Goal: Task Accomplishment & Management: Use online tool/utility

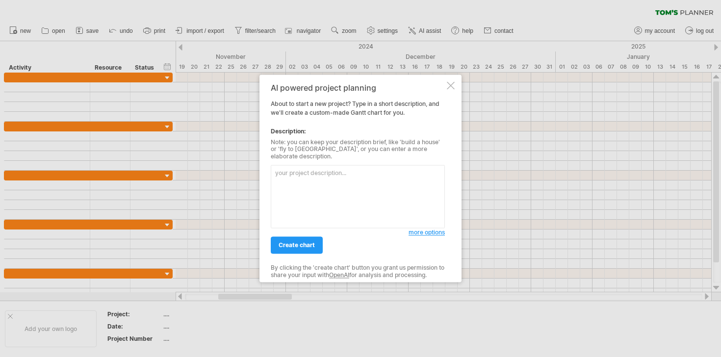
click at [305, 187] on textarea at bounding box center [358, 196] width 174 height 63
click at [449, 89] on div at bounding box center [451, 85] width 8 height 8
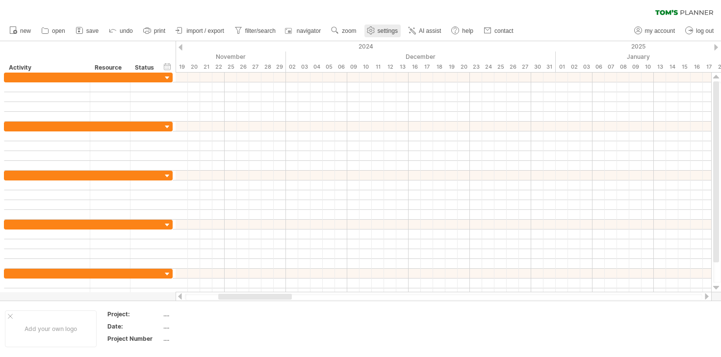
click at [384, 33] on span "settings" at bounding box center [388, 30] width 20 height 7
select select "*"
select select "**"
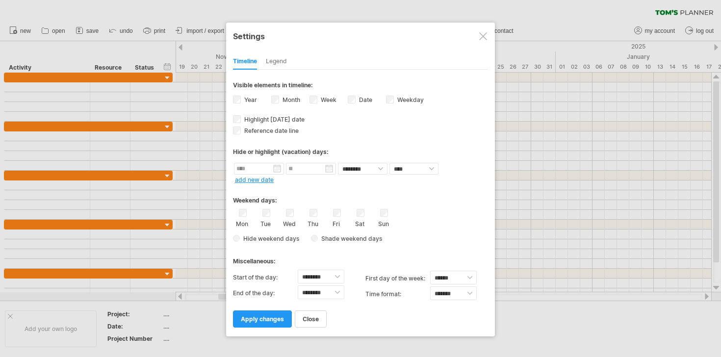
click at [318, 99] on div "Week visibility of weeknumbers Currently there is not enough space horizontally…" at bounding box center [329, 100] width 38 height 13
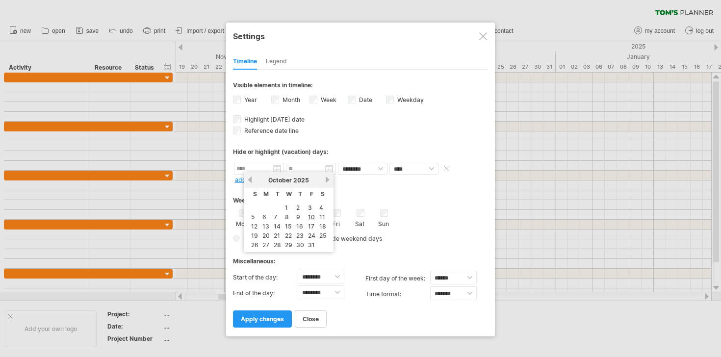
click at [265, 170] on input "text" at bounding box center [259, 169] width 50 height 12
click at [326, 138] on div "Hide or highlight (vacation) days:" at bounding box center [360, 148] width 255 height 24
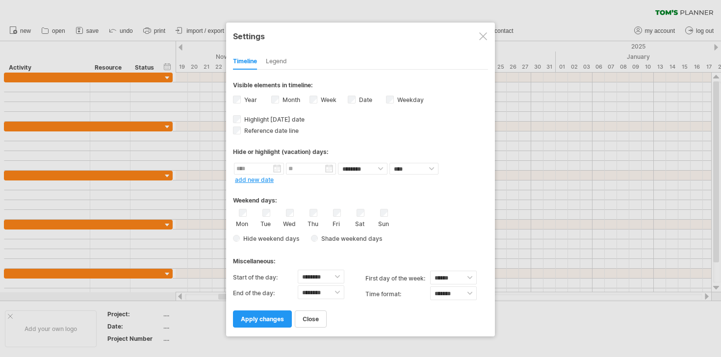
click at [327, 238] on span "Shade weekend days" at bounding box center [350, 238] width 64 height 7
click at [427, 238] on span at bounding box center [426, 238] width 10 height 9
click at [507, 257] on span at bounding box center [507, 253] width 8 height 8
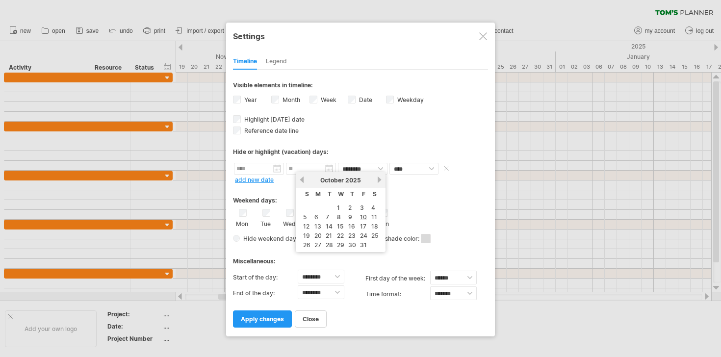
click at [301, 168] on input "text" at bounding box center [311, 169] width 50 height 12
click at [362, 135] on div "**********" at bounding box center [360, 199] width 255 height 258
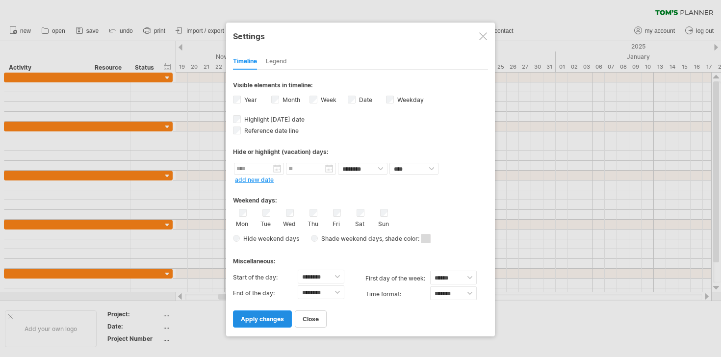
click at [251, 318] on span "apply changes" at bounding box center [262, 319] width 43 height 7
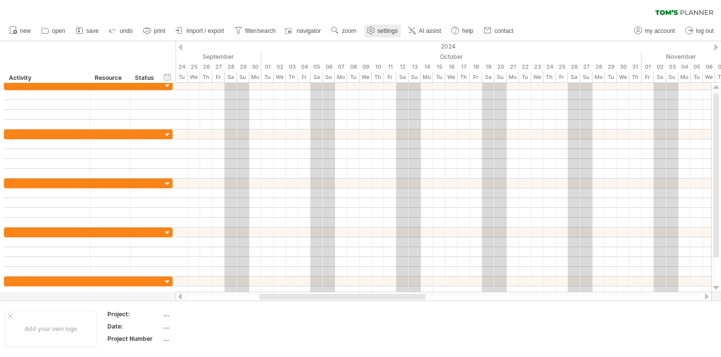
click at [375, 34] on use at bounding box center [371, 31] width 10 height 10
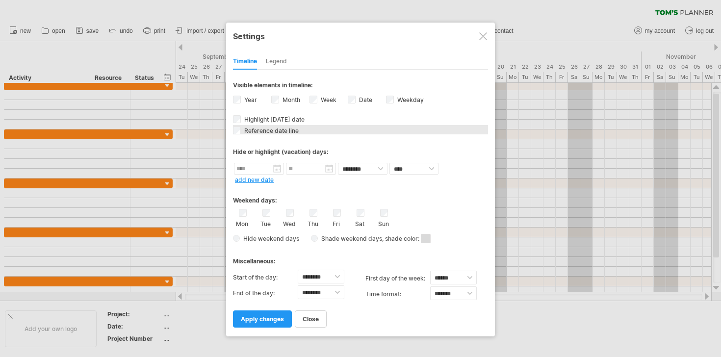
click at [383, 130] on div "Reference date line The reference dateline is a darker vertical line in the cha…" at bounding box center [360, 129] width 255 height 9
click at [375, 144] on div "Hide or highlight (vacation) days:" at bounding box center [360, 148] width 255 height 24
click at [271, 58] on div "Legend" at bounding box center [276, 62] width 21 height 16
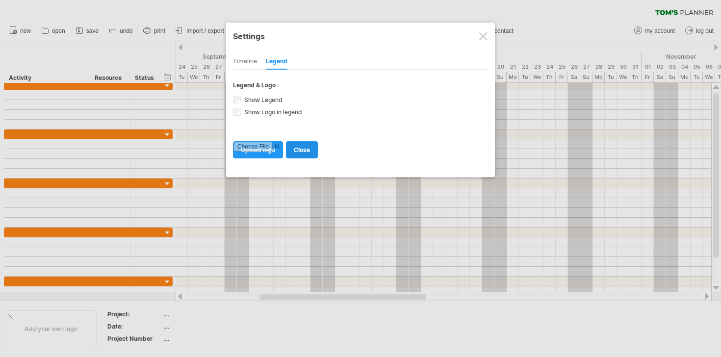
click at [294, 142] on link "close" at bounding box center [302, 149] width 32 height 17
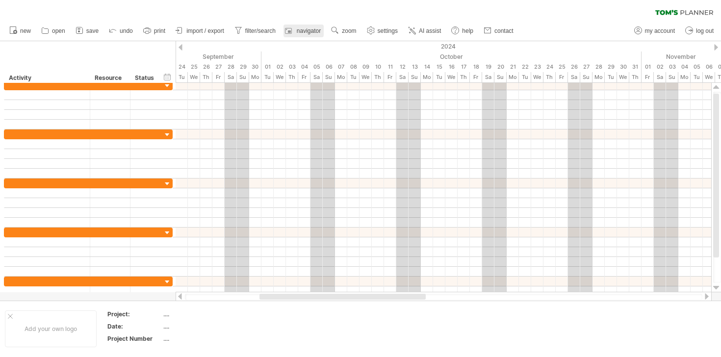
click at [298, 33] on span "navigator" at bounding box center [309, 30] width 24 height 7
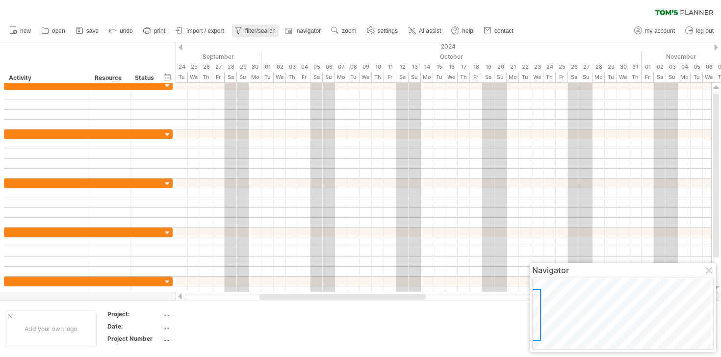
click at [260, 34] on link "filter/search" at bounding box center [255, 31] width 47 height 13
type input "**********"
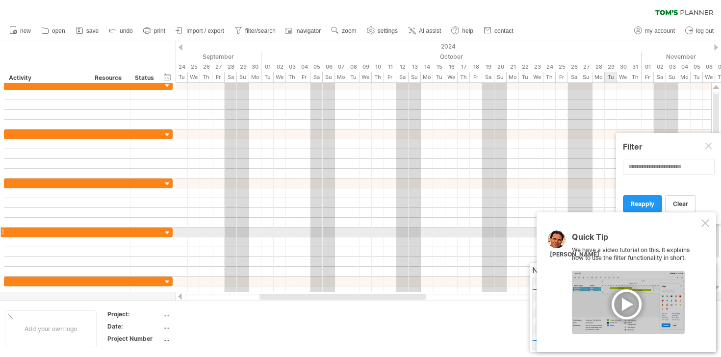
click at [705, 228] on div "Quick Tip We have a video tutorial on this. It explains how to use the filter f…" at bounding box center [627, 282] width 180 height 140
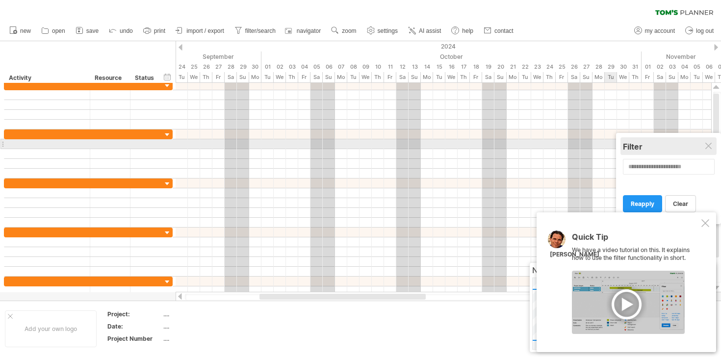
click at [707, 141] on div "Filter" at bounding box center [668, 146] width 91 height 18
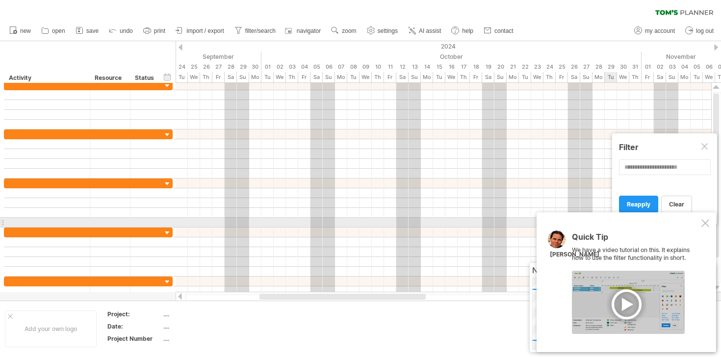
click at [707, 226] on div at bounding box center [706, 223] width 8 height 8
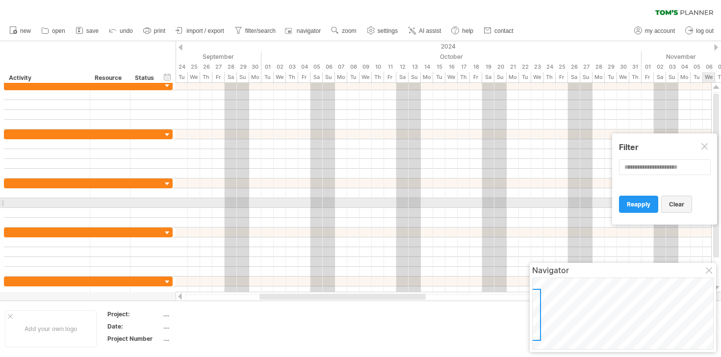
click at [685, 206] on link "clear" at bounding box center [676, 204] width 31 height 17
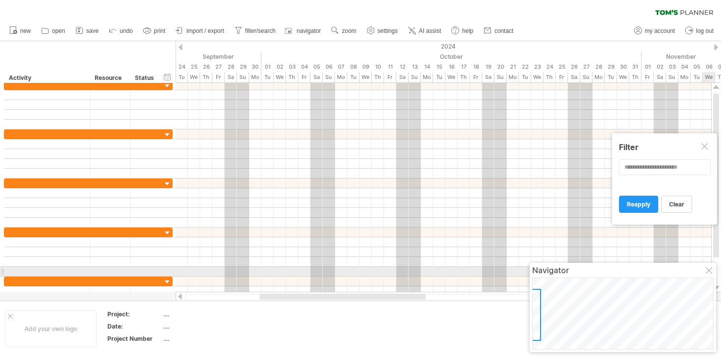
click at [713, 269] on div at bounding box center [710, 271] width 8 height 8
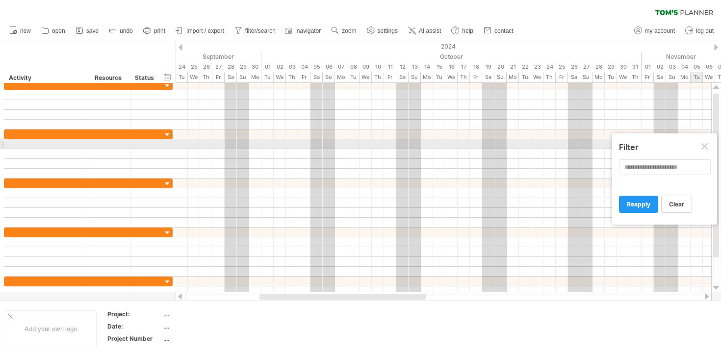
click at [704, 148] on div at bounding box center [706, 147] width 8 height 8
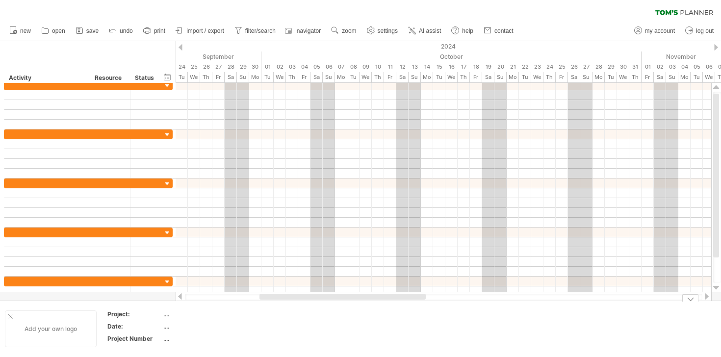
click at [30, 320] on div "Add your own logo" at bounding box center [51, 329] width 92 height 37
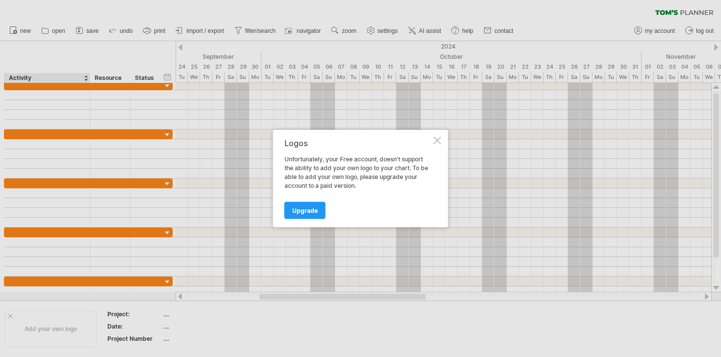
click at [430, 144] on div "Logos" at bounding box center [358, 143] width 147 height 9
click at [435, 144] on div at bounding box center [438, 141] width 8 height 8
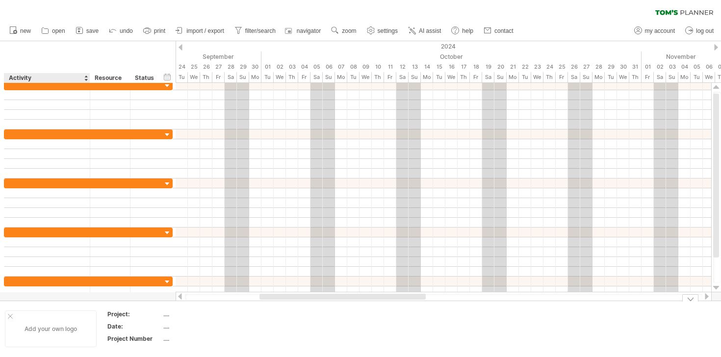
click at [10, 317] on div at bounding box center [10, 316] width 5 height 5
click at [63, 315] on div "...." at bounding box center [103, 314] width 82 height 8
click at [115, 330] on div "...." at bounding box center [103, 326] width 82 height 8
click at [128, 347] on table "Project: .... Date: .... Project Number ...." at bounding box center [75, 329] width 141 height 38
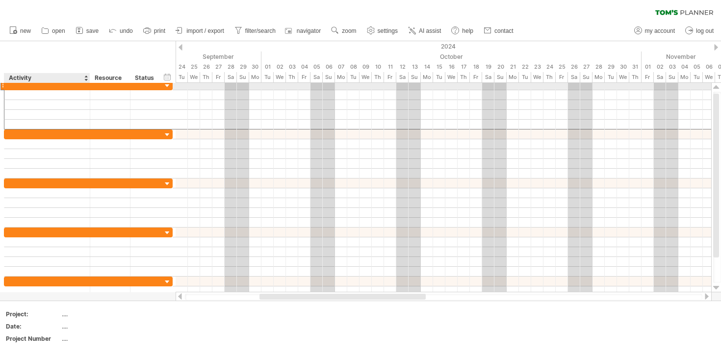
click at [34, 86] on div at bounding box center [47, 84] width 76 height 9
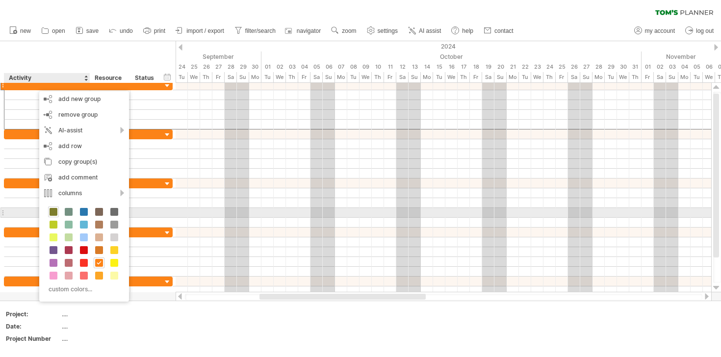
click at [54, 210] on span at bounding box center [54, 212] width 8 height 8
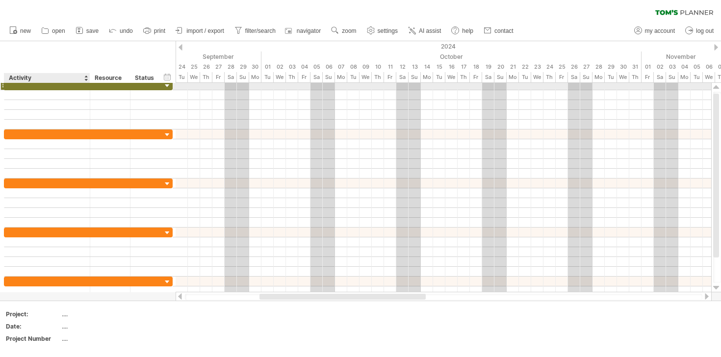
click at [67, 85] on div at bounding box center [47, 84] width 76 height 9
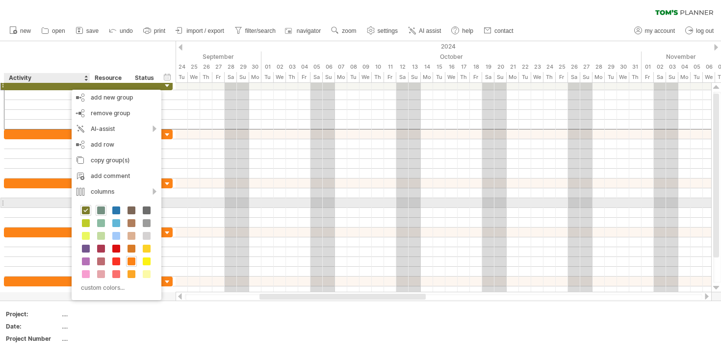
click at [101, 208] on span at bounding box center [101, 211] width 8 height 8
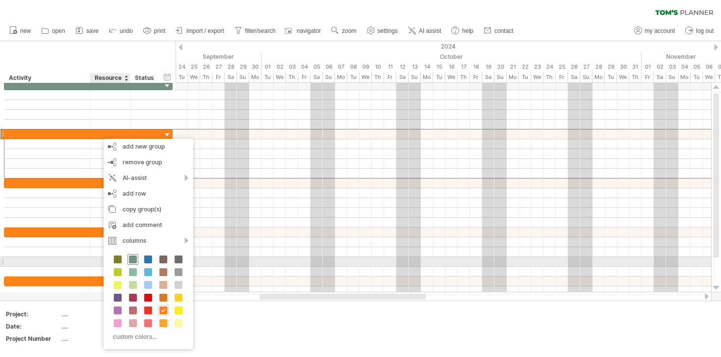
click at [134, 258] on span at bounding box center [133, 260] width 8 height 8
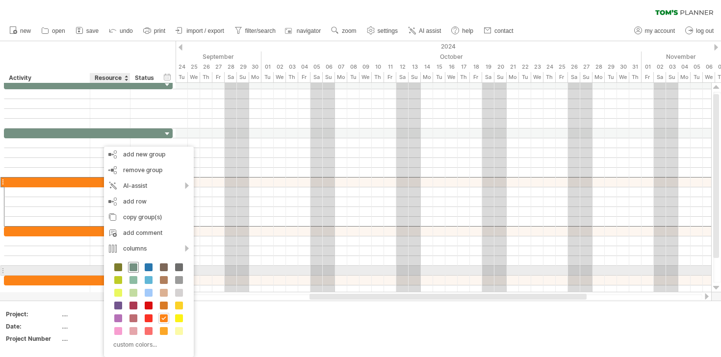
click at [133, 266] on span at bounding box center [134, 268] width 8 height 8
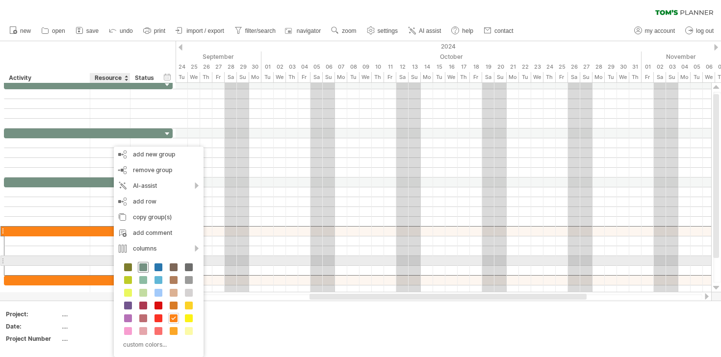
click at [138, 265] on div at bounding box center [143, 267] width 11 height 11
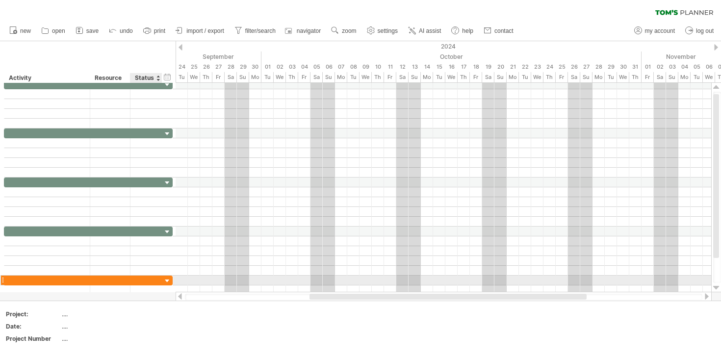
click at [136, 283] on div at bounding box center [146, 280] width 22 height 9
click at [136, 283] on input "text" at bounding box center [146, 280] width 22 height 9
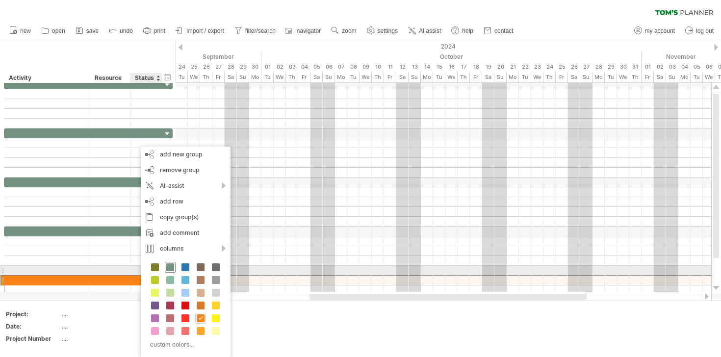
click at [171, 269] on span at bounding box center [170, 268] width 8 height 8
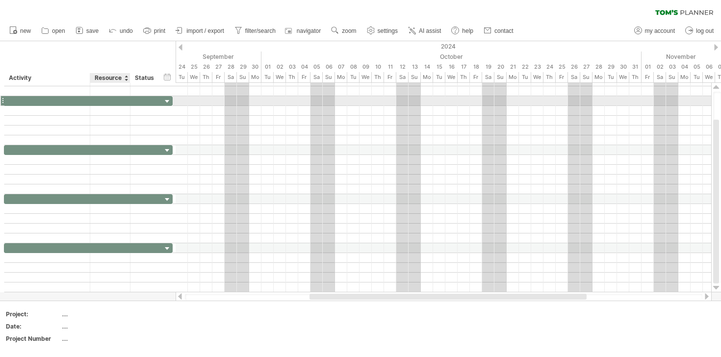
click at [109, 102] on div at bounding box center [110, 100] width 30 height 9
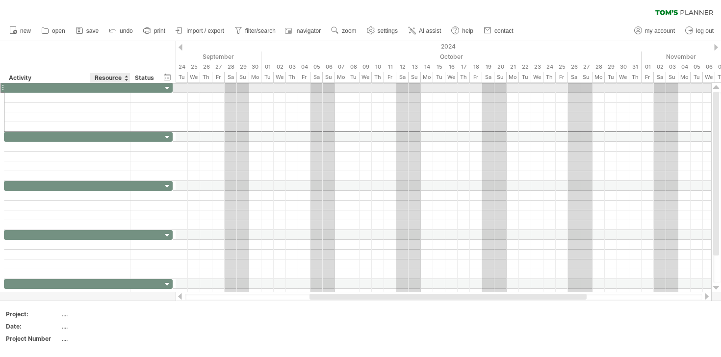
click at [93, 90] on div at bounding box center [110, 87] width 40 height 9
click at [88, 89] on div at bounding box center [88, 88] width 5 height 10
click at [75, 89] on div at bounding box center [47, 87] width 76 height 9
type input "**********"
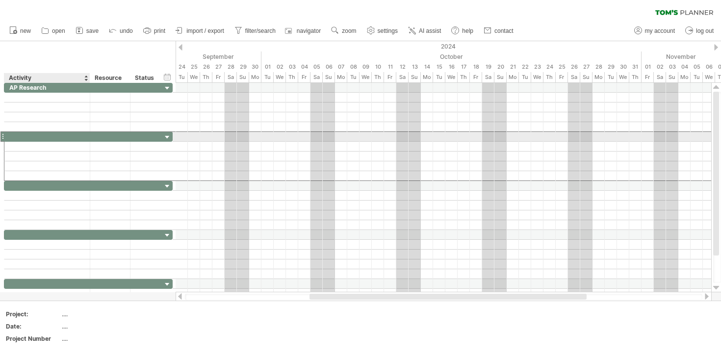
click at [63, 134] on div at bounding box center [47, 136] width 76 height 9
type input "**********"
click at [77, 186] on div at bounding box center [47, 185] width 76 height 9
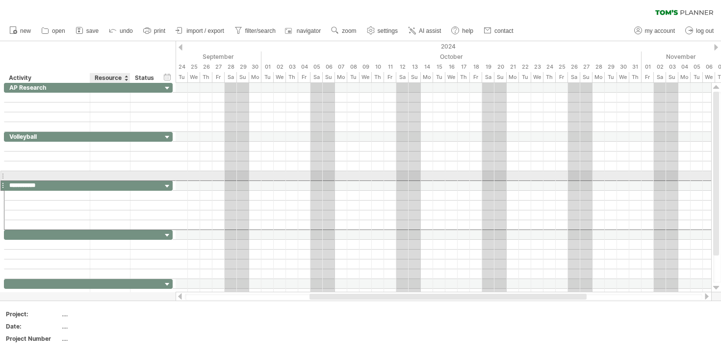
type input "**********"
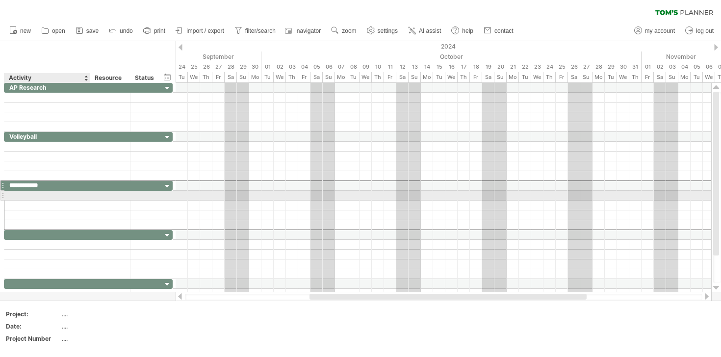
click at [51, 193] on div at bounding box center [47, 195] width 76 height 9
type input "*"
type input "****"
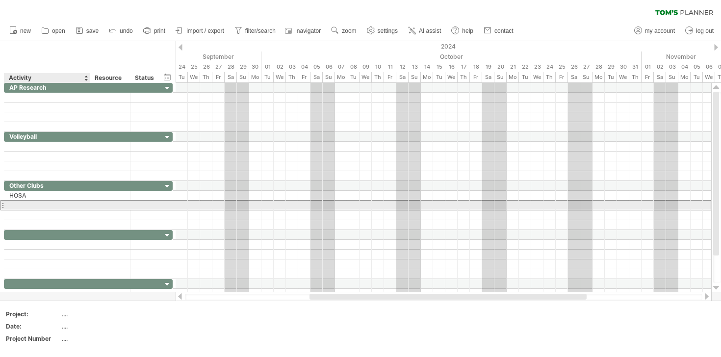
click at [51, 204] on div at bounding box center [47, 205] width 76 height 9
type input "***"
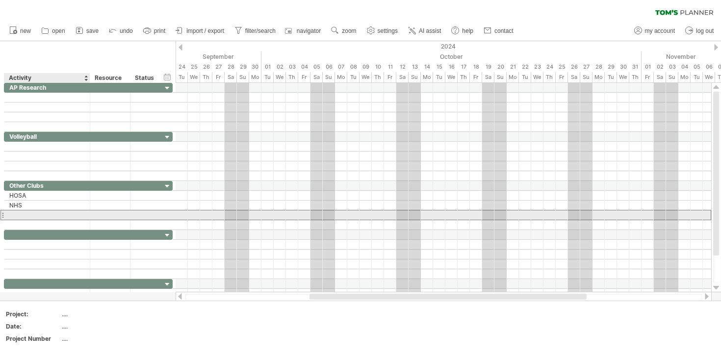
click at [39, 215] on div at bounding box center [47, 215] width 76 height 9
type input "**********"
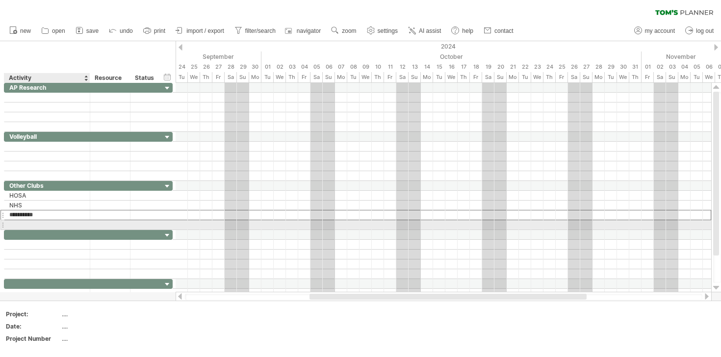
click at [29, 227] on div at bounding box center [47, 224] width 76 height 9
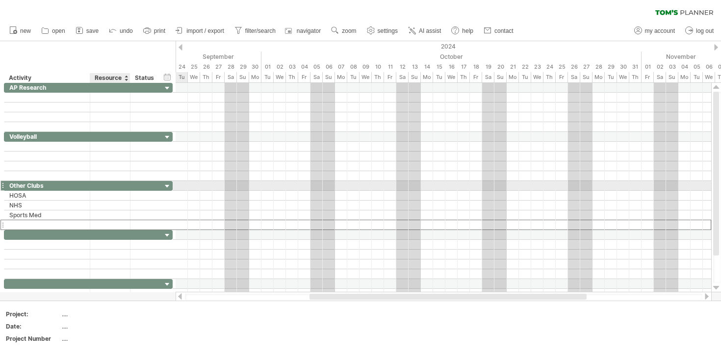
click at [119, 185] on div at bounding box center [110, 185] width 30 height 9
click at [62, 183] on div "Other Clubs" at bounding box center [47, 185] width 76 height 9
click at [45, 234] on div at bounding box center [47, 234] width 76 height 9
click at [68, 184] on div "Other Clubs/Duties" at bounding box center [47, 185] width 76 height 9
type input "**********"
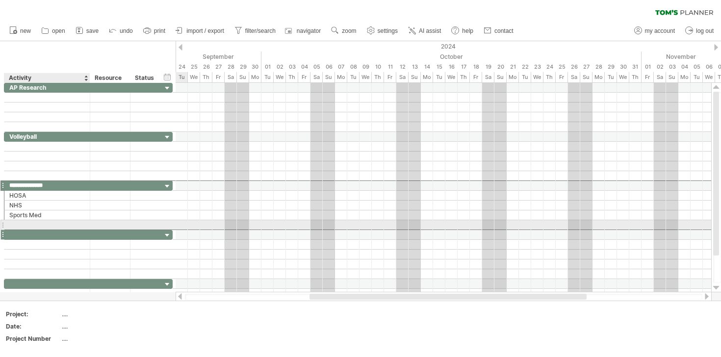
click at [61, 230] on div at bounding box center [47, 234] width 76 height 9
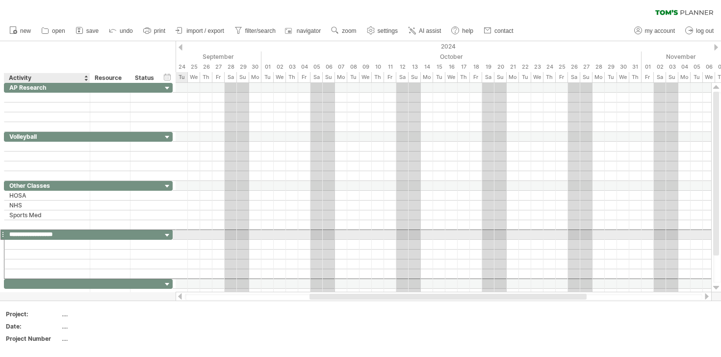
type input "**********"
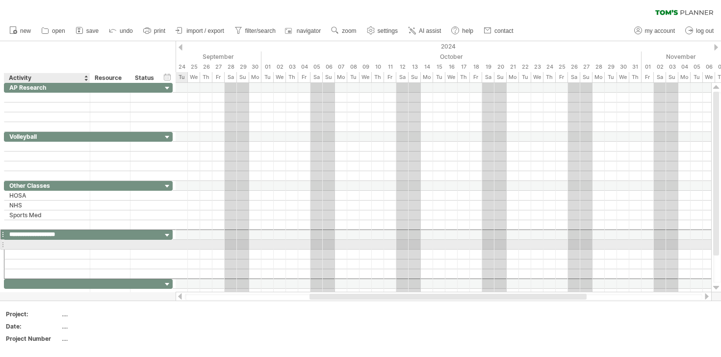
click at [42, 244] on div at bounding box center [47, 244] width 76 height 9
type input "****"
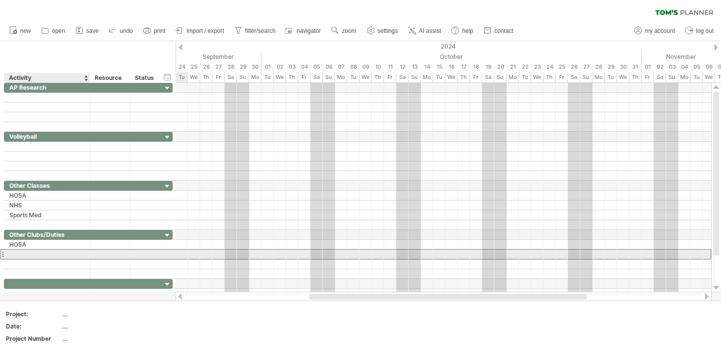
click at [33, 256] on div at bounding box center [47, 254] width 76 height 9
type input "***"
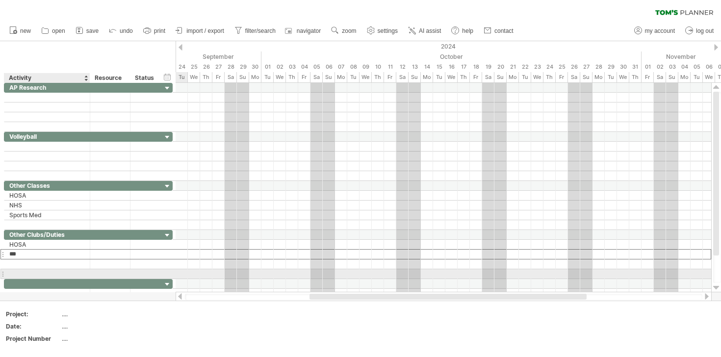
click at [33, 272] on div at bounding box center [47, 273] width 76 height 9
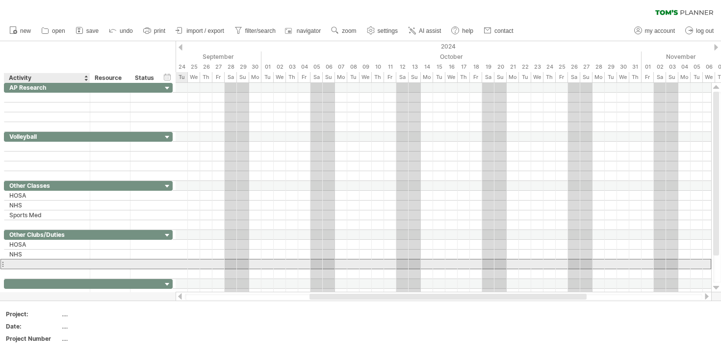
click at [33, 265] on div at bounding box center [47, 264] width 76 height 9
type input "**********"
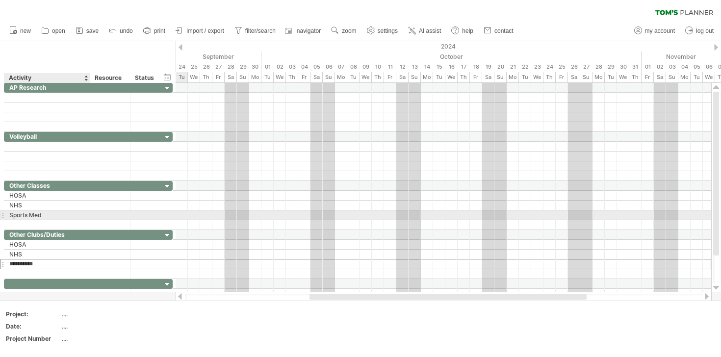
click at [46, 215] on div "Sports Med" at bounding box center [47, 215] width 76 height 9
type input "*"
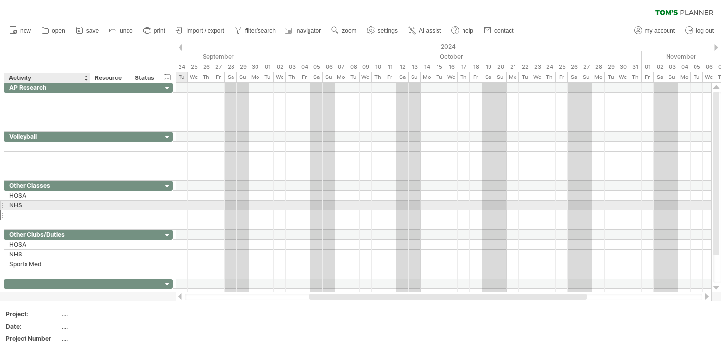
click at [42, 203] on div "NHS" at bounding box center [47, 205] width 76 height 9
type input "*"
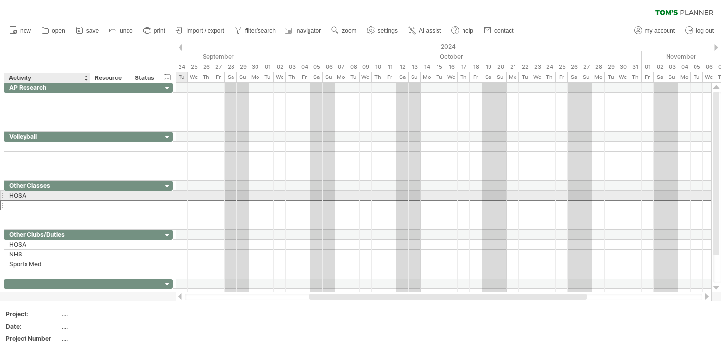
click at [47, 194] on div "HOSA" at bounding box center [47, 195] width 76 height 9
type input "*"
type input "**********"
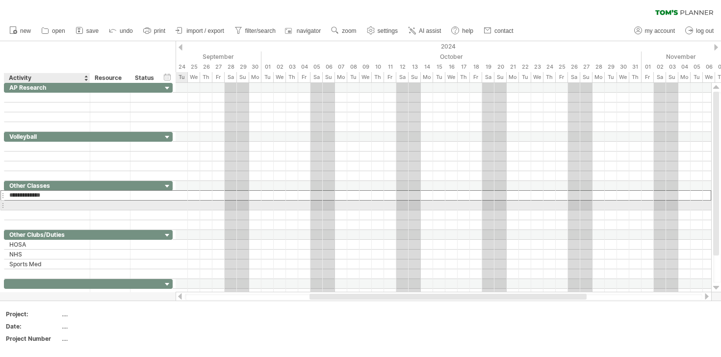
click at [34, 204] on div at bounding box center [47, 205] width 76 height 9
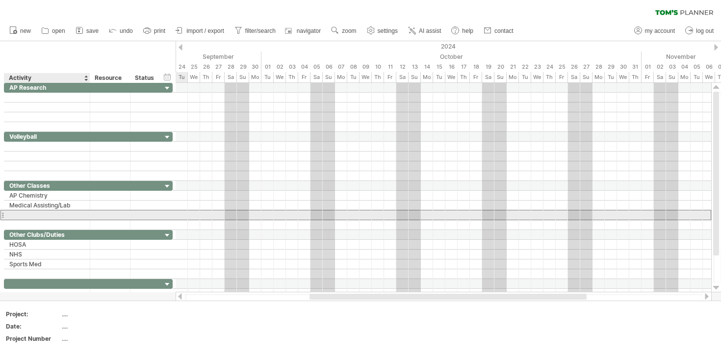
click at [42, 219] on div at bounding box center [47, 215] width 76 height 9
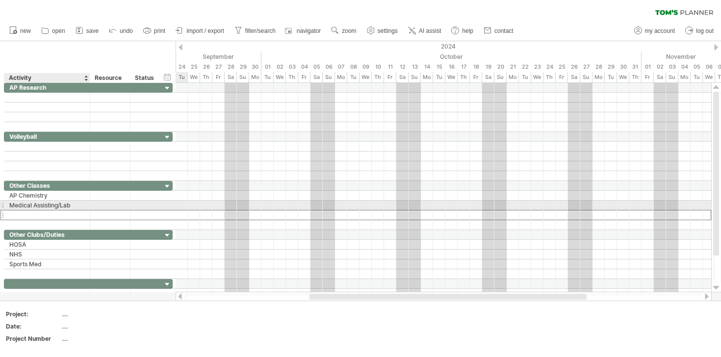
click at [79, 207] on div "Medical Assisting/Lab" at bounding box center [47, 205] width 76 height 9
type input "**********"
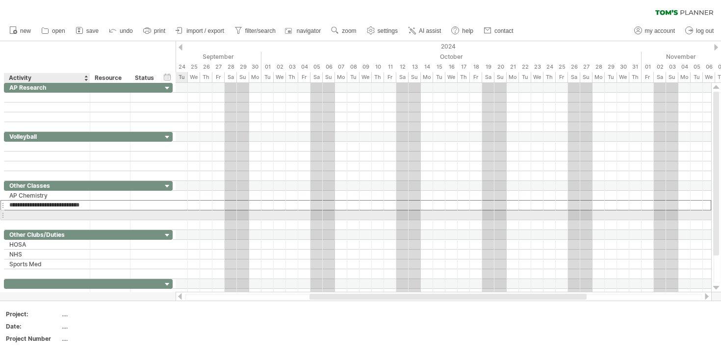
click at [84, 214] on div at bounding box center [47, 215] width 76 height 9
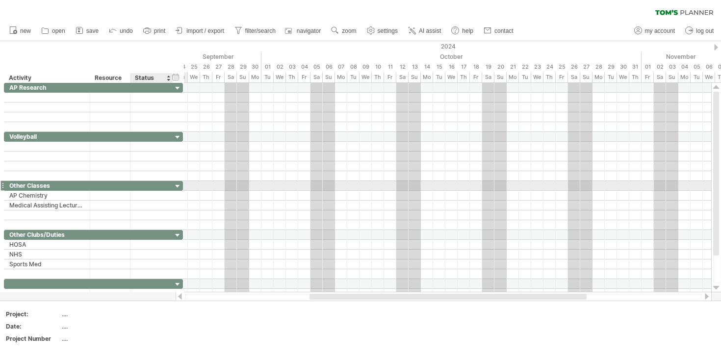
drag, startPoint x: 172, startPoint y: 187, endPoint x: 182, endPoint y: 187, distance: 9.8
click at [182, 187] on div "**********" at bounding box center [93, 186] width 179 height 10
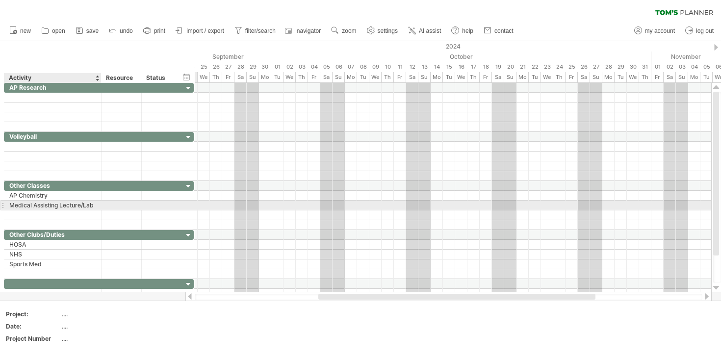
drag, startPoint x: 89, startPoint y: 206, endPoint x: 101, endPoint y: 206, distance: 11.3
click at [101, 206] on div at bounding box center [100, 206] width 5 height 10
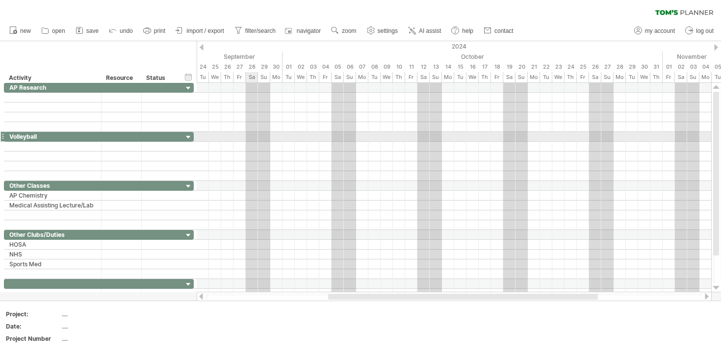
click at [247, 132] on div at bounding box center [454, 137] width 515 height 10
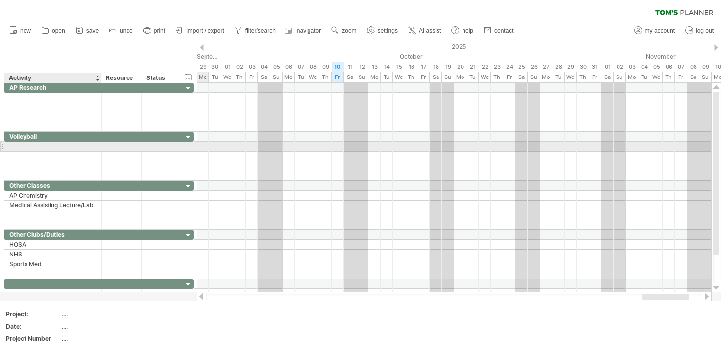
click at [34, 148] on div at bounding box center [52, 146] width 87 height 9
type input "********"
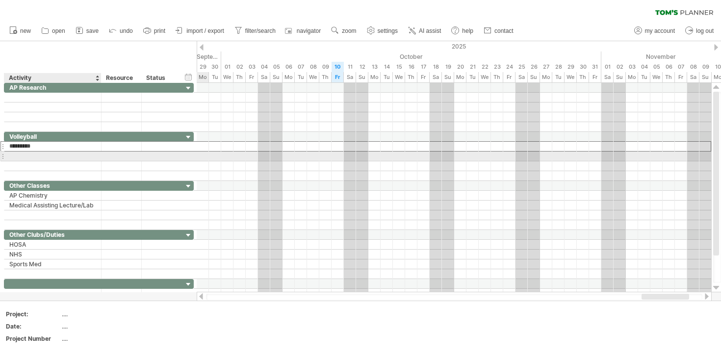
click at [33, 155] on div at bounding box center [52, 156] width 87 height 9
type input "*"
type input "**********"
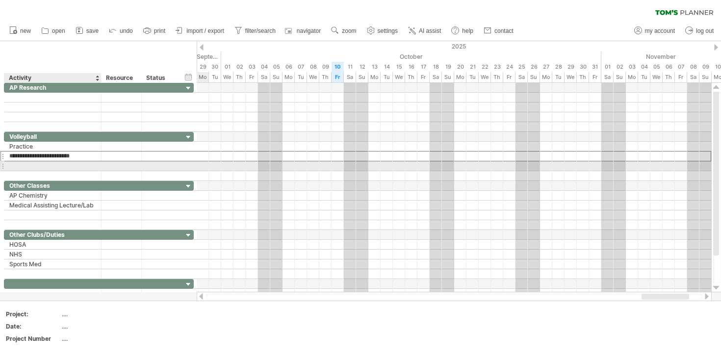
click at [47, 163] on div at bounding box center [52, 165] width 87 height 9
